Goal: Find specific page/section: Find specific page/section

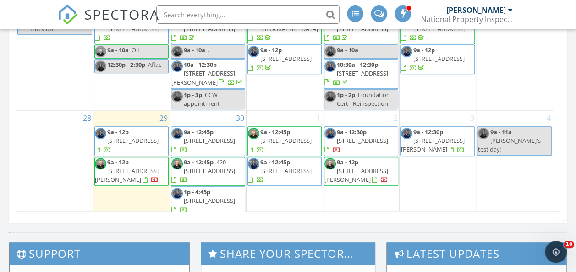
scroll to position [83, 0]
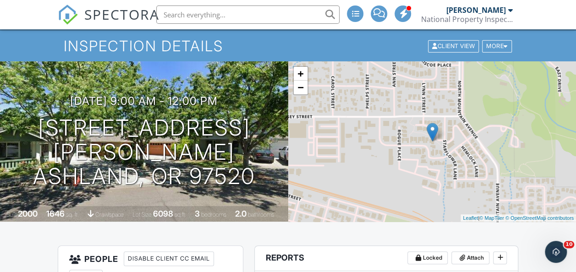
scroll to position [17, 0]
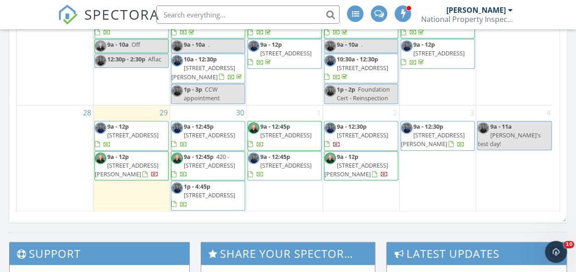
click at [122, 133] on span "211 S Groveland Ave, Medford 97504" at bounding box center [132, 135] width 51 height 8
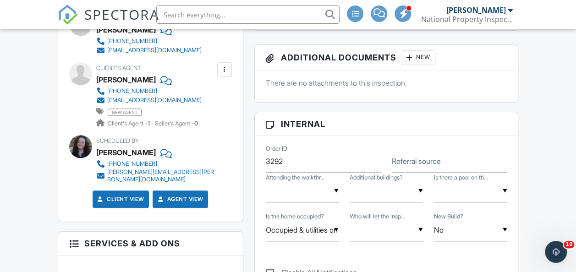
scroll to position [358, 0]
